Goal: Transaction & Acquisition: Download file/media

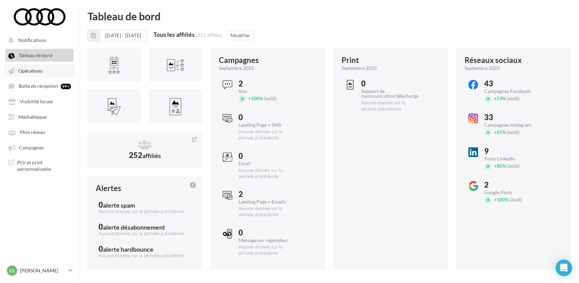
click at [42, 71] on link "Opérations" at bounding box center [39, 70] width 71 height 12
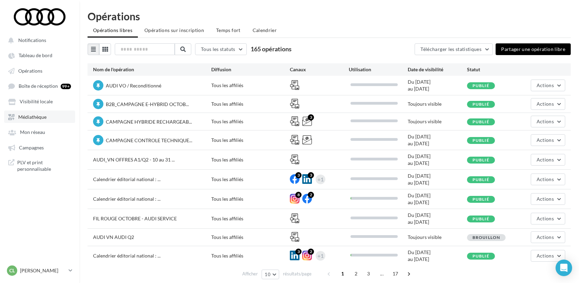
click at [37, 116] on span "Médiathèque" at bounding box center [32, 117] width 28 height 6
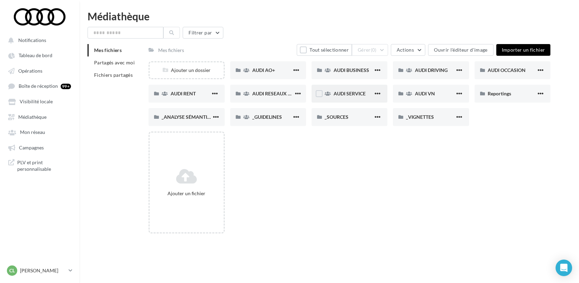
click at [335, 96] on span "AUDI SERVICE" at bounding box center [350, 94] width 32 height 6
click at [428, 74] on div "Audi Assistance - AUDI SERVICE" at bounding box center [435, 70] width 41 height 7
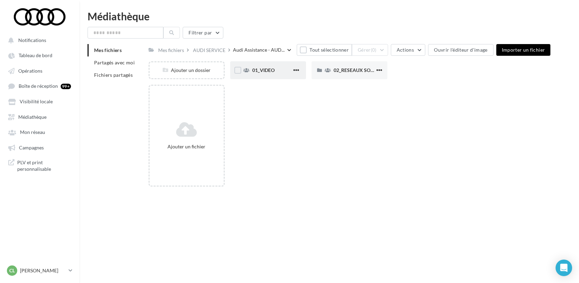
click at [265, 75] on div "01_VIDEO" at bounding box center [268, 70] width 76 height 18
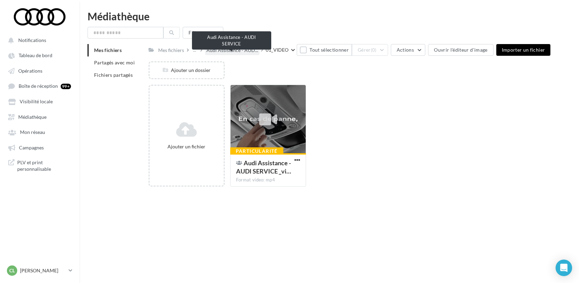
click at [241, 49] on span "Audi Assistance - AUD..." at bounding box center [233, 50] width 52 height 7
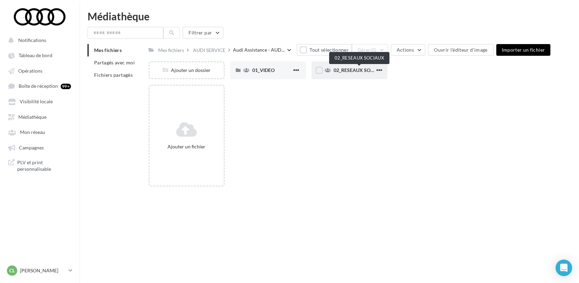
click at [357, 73] on span "02_RESEAUX SOCIAUX" at bounding box center [360, 70] width 52 height 6
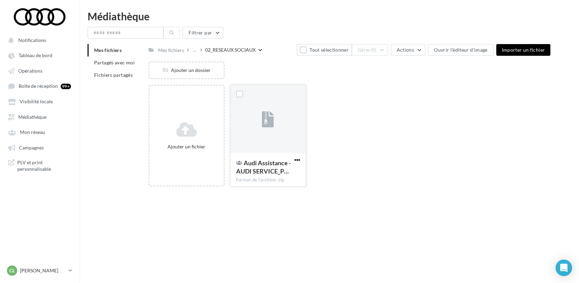
click at [298, 161] on span "button" at bounding box center [297, 160] width 6 height 6
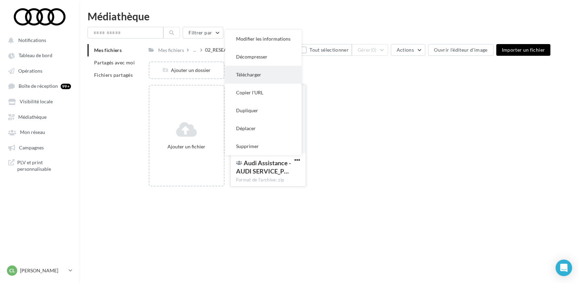
click at [259, 73] on button "Télécharger" at bounding box center [263, 75] width 77 height 18
